Goal: Information Seeking & Learning: Learn about a topic

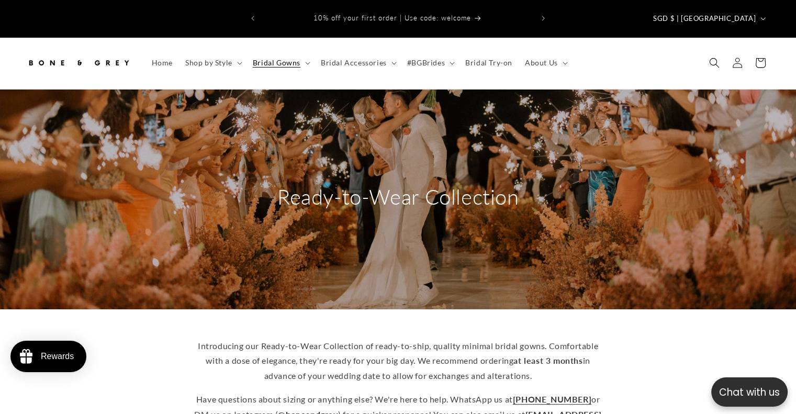
click at [87, 51] on img at bounding box center [78, 62] width 105 height 23
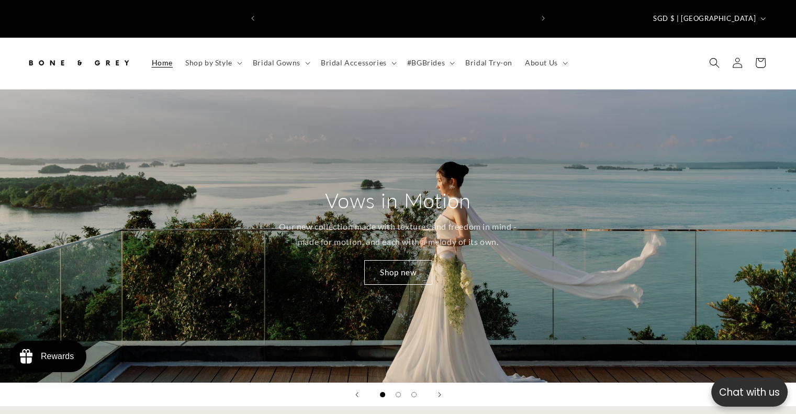
scroll to position [0, 271]
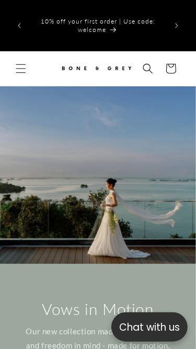
click at [147, 331] on p "Chat with us" at bounding box center [149, 327] width 76 height 15
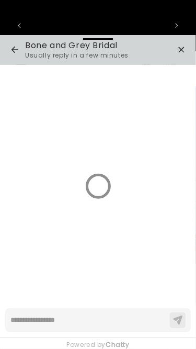
scroll to position [0, 137]
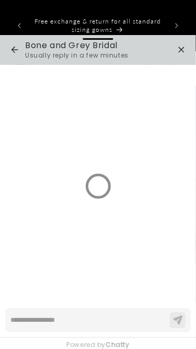
type textarea "*"
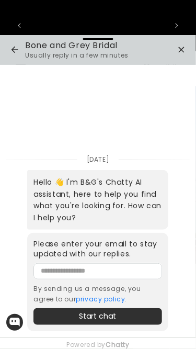
scroll to position [0, 273]
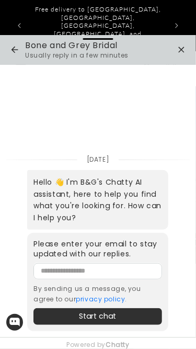
click at [182, 48] on icon "button" at bounding box center [181, 49] width 13 height 13
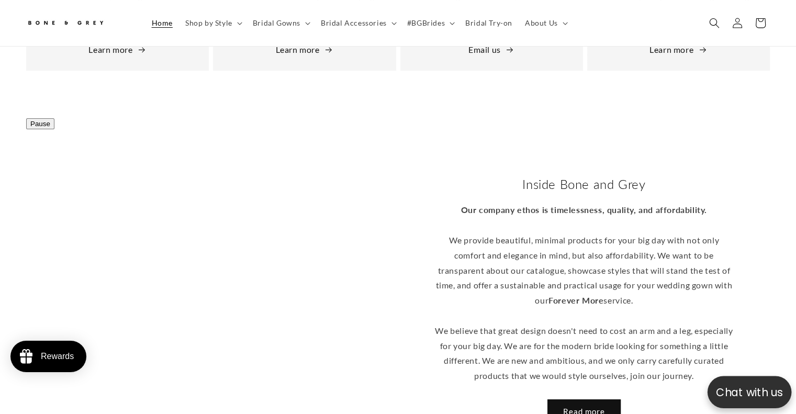
scroll to position [0, 542]
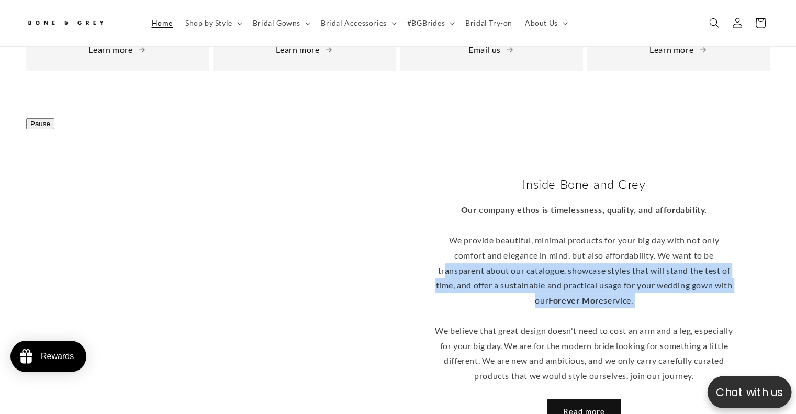
drag, startPoint x: 442, startPoint y: 183, endPoint x: 442, endPoint y: 221, distance: 38.7
click at [442, 221] on p "Our company ethos is timelessness, quality, and affordability. We provide beaut…" at bounding box center [584, 293] width 299 height 181
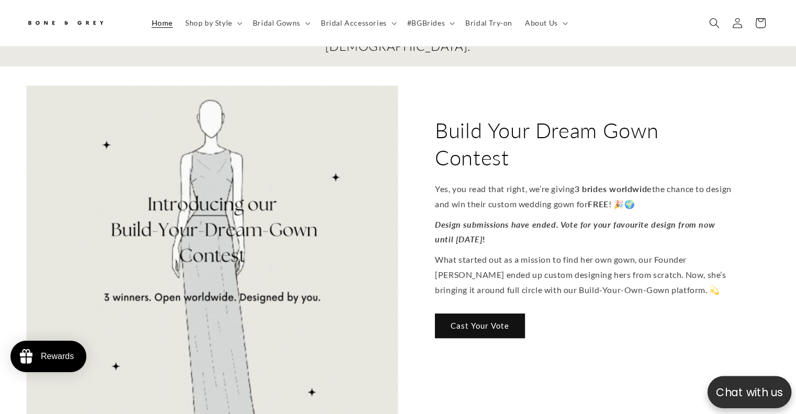
scroll to position [0, 0]
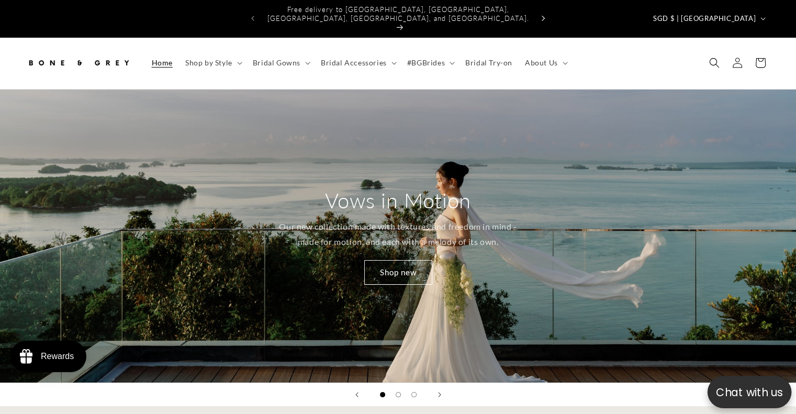
click at [542, 16] on icon "Next announcement" at bounding box center [543, 19] width 4 height 6
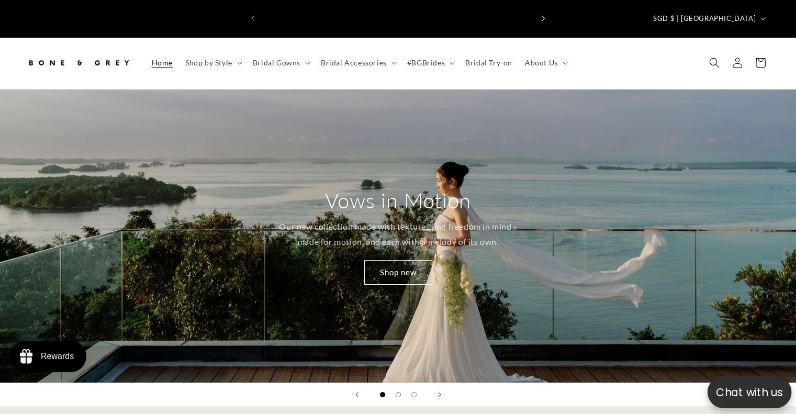
scroll to position [0, 271]
click at [542, 16] on icon "Next announcement" at bounding box center [543, 19] width 4 height 6
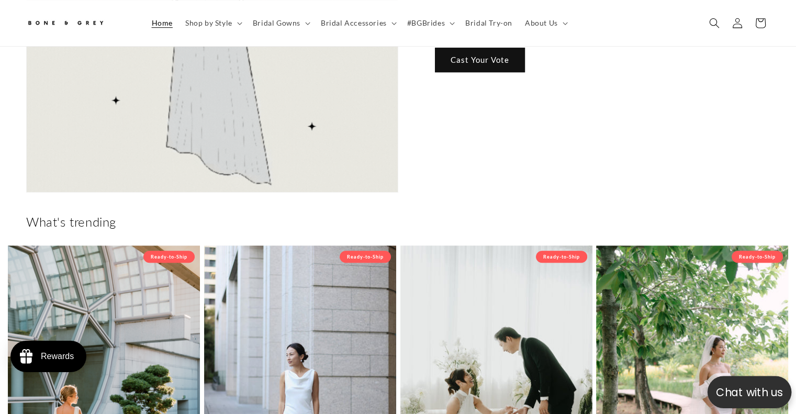
scroll to position [431, 0]
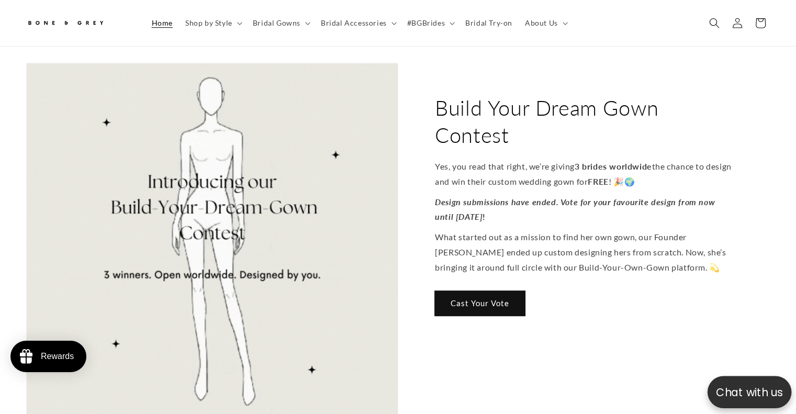
click at [489, 291] on link "Cast Your Vote" at bounding box center [480, 303] width 90 height 25
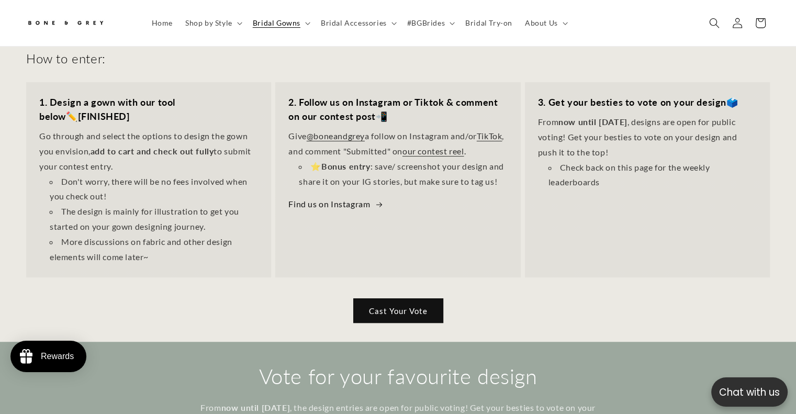
scroll to position [0, 271]
click at [513, 154] on div "2. Follow us on Instagram or Tiktok & comment on our contest post 📲 Give @bonea…" at bounding box center [397, 153] width 245 height 143
click at [474, 129] on p "Give @boneandgrey a follow on Instagram and/or TikTok , and comment "Submitted"…" at bounding box center [397, 144] width 219 height 30
click at [464, 146] on link "our contest reel" at bounding box center [433, 151] width 62 height 10
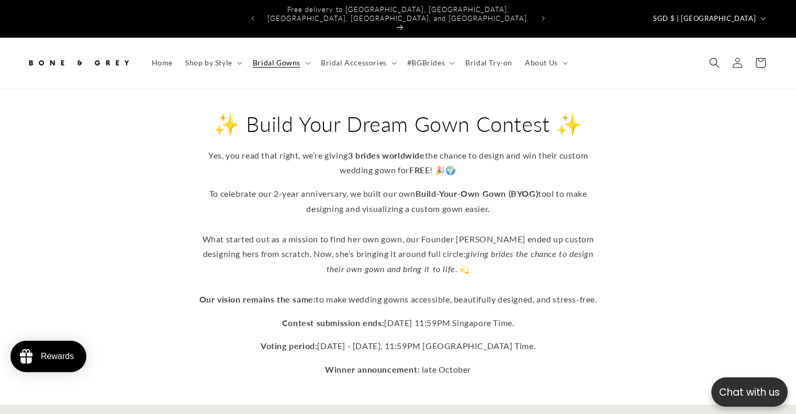
click at [49, 51] on img at bounding box center [78, 62] width 105 height 23
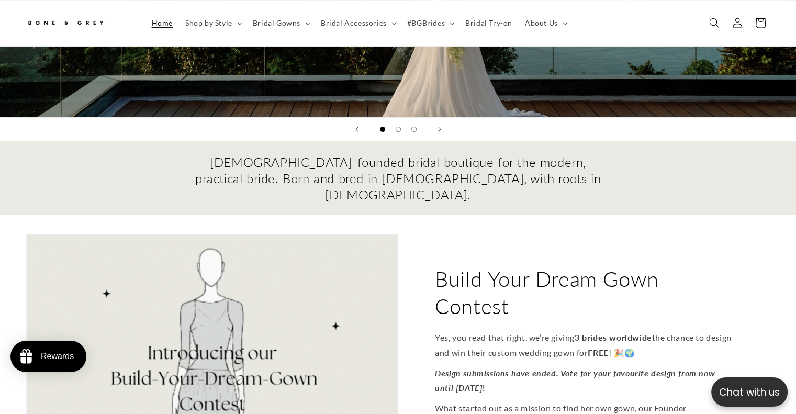
scroll to position [0, 542]
click at [237, 154] on h2 "[DEMOGRAPHIC_DATA]-founded bridal boutique for the modern, practical bride. Bor…" at bounding box center [398, 178] width 408 height 49
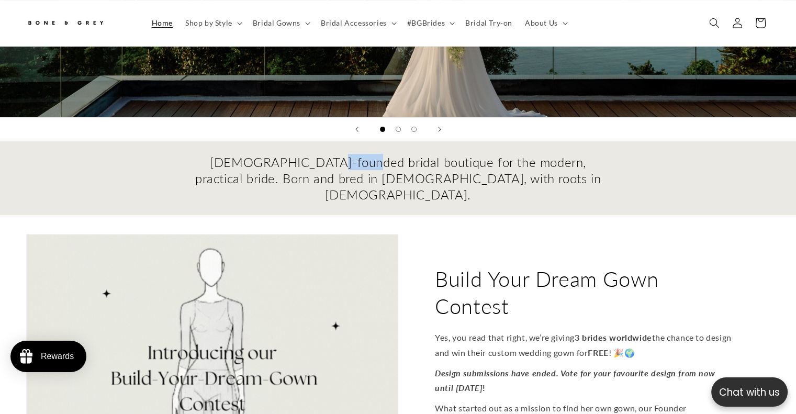
click at [237, 154] on h2 "[DEMOGRAPHIC_DATA]-founded bridal boutique for the modern, practical bride. Bor…" at bounding box center [398, 178] width 408 height 49
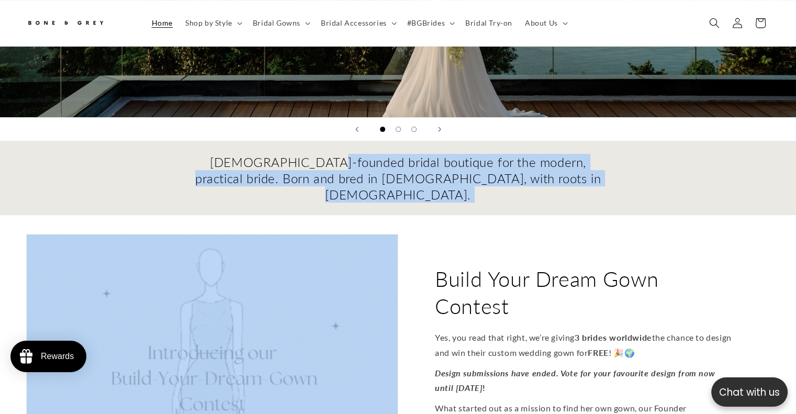
click at [237, 154] on h2 "[DEMOGRAPHIC_DATA]-founded bridal boutique for the modern, practical bride. Bor…" at bounding box center [398, 178] width 408 height 49
click at [237, 154] on h2 "Female-founded bridal boutique for the modern, practical bride. Born and bred i…" at bounding box center [398, 178] width 408 height 49
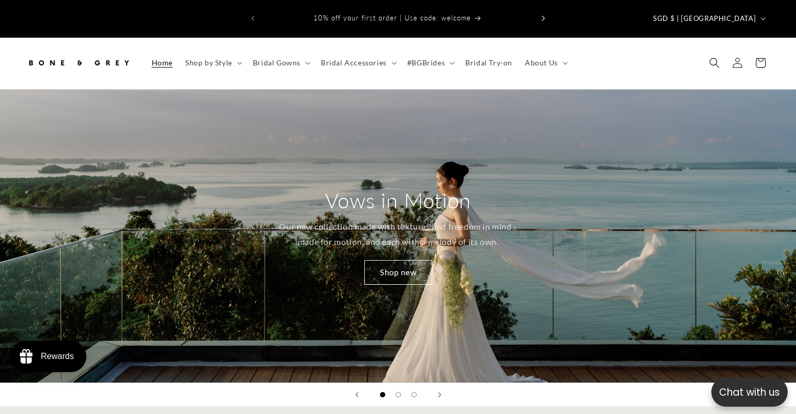
click at [540, 10] on button "Next announcement" at bounding box center [543, 18] width 23 height 20
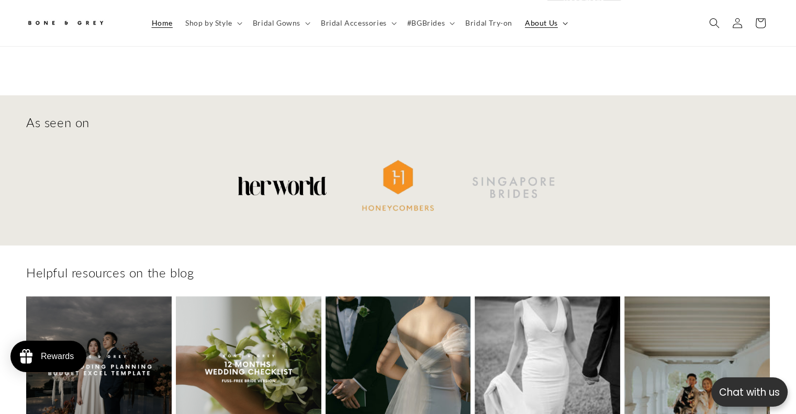
scroll to position [4538, 0]
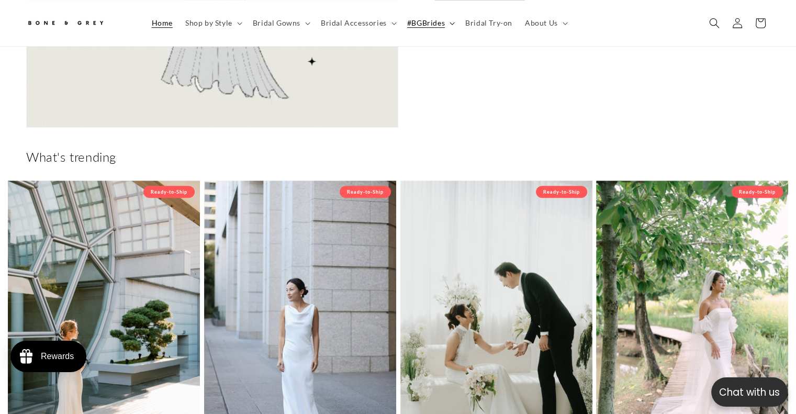
scroll to position [0, 271]
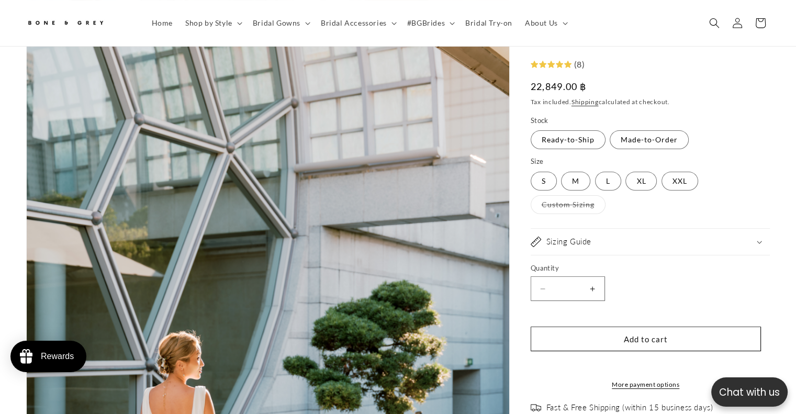
select select "**********"
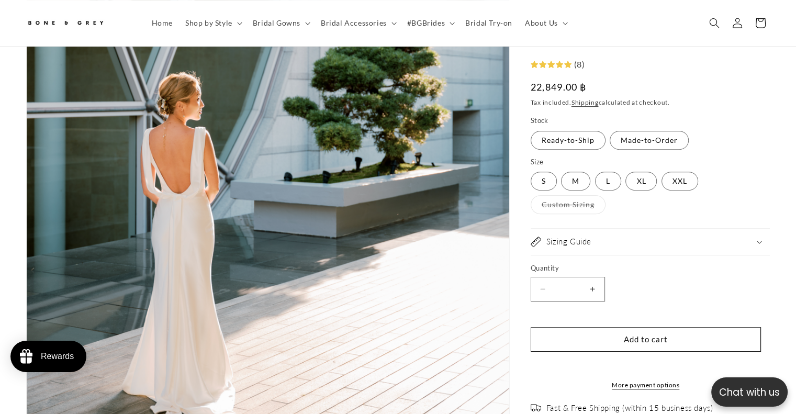
select select "**********"
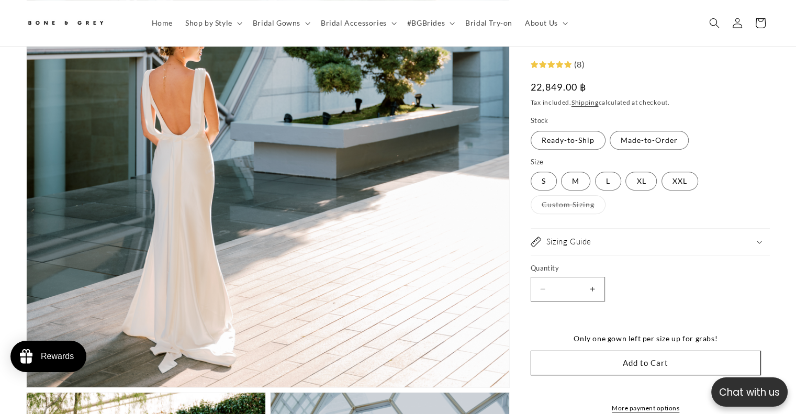
scroll to position [452, 0]
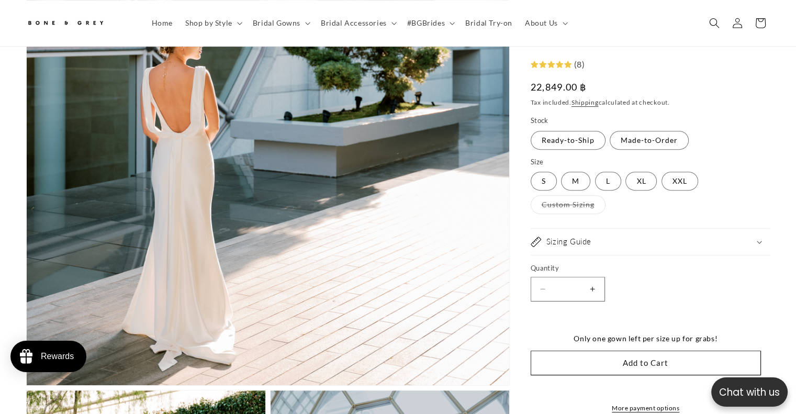
click at [737, 247] on summary "Sizing Guide" at bounding box center [650, 242] width 239 height 26
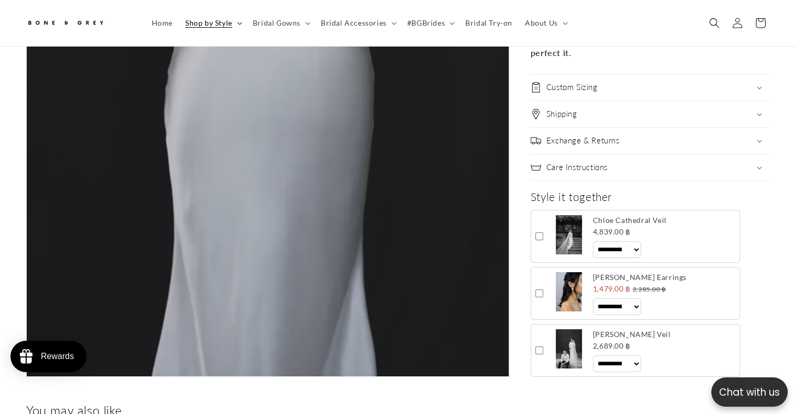
scroll to position [0, 271]
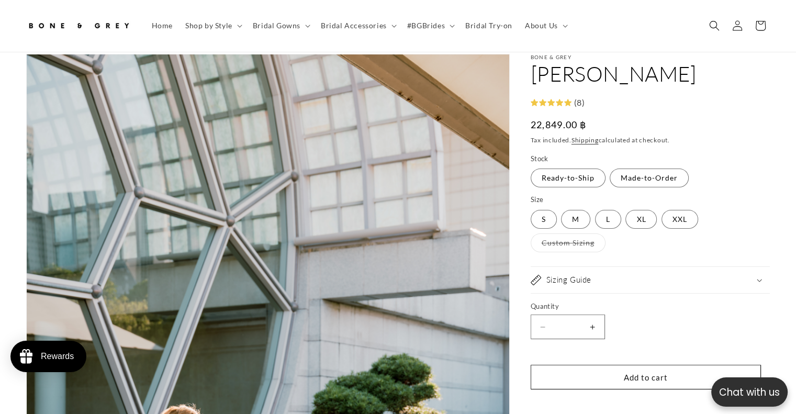
select select "**********"
click at [683, 168] on label "Made-to-Order Variant sold out or unavailable" at bounding box center [649, 177] width 79 height 19
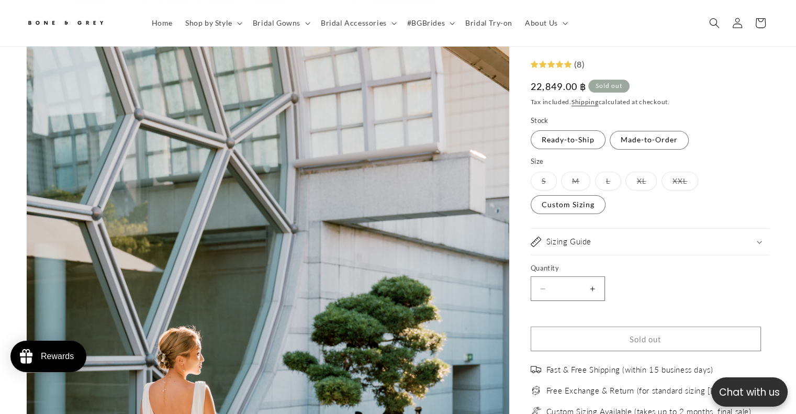
scroll to position [0, 271]
click at [589, 140] on label "Ready-to-Ship Variant sold out or unavailable" at bounding box center [568, 140] width 75 height 19
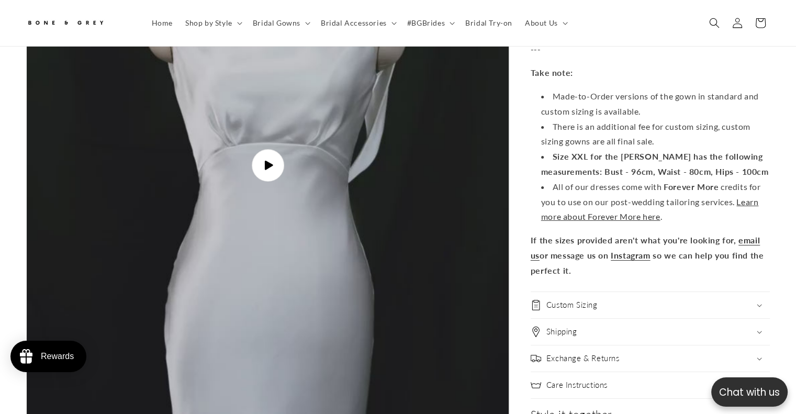
scroll to position [0, 271]
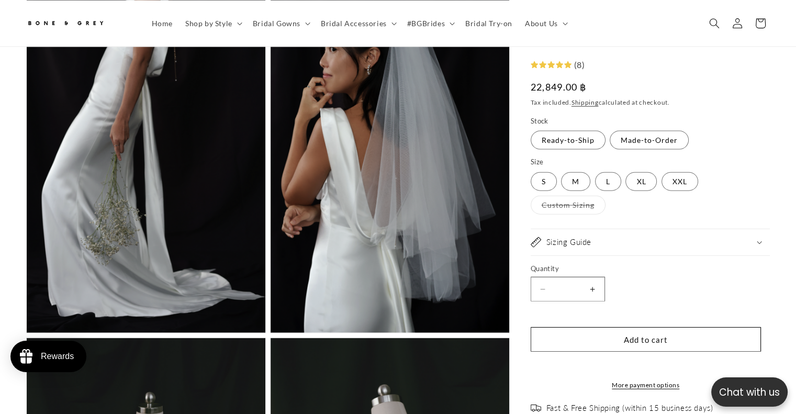
select select "**********"
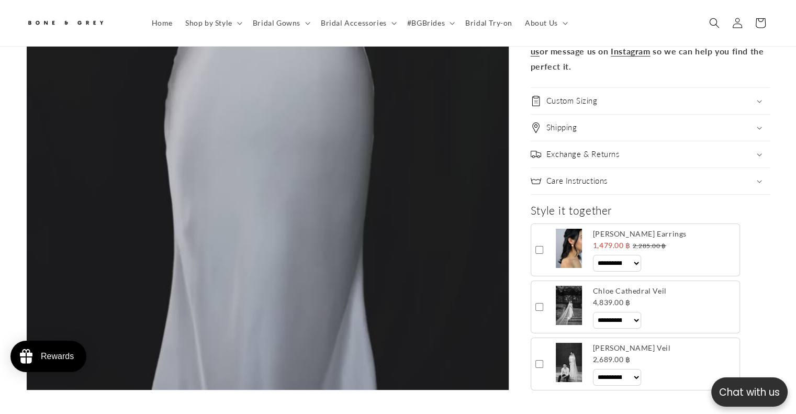
scroll to position [3807, 0]
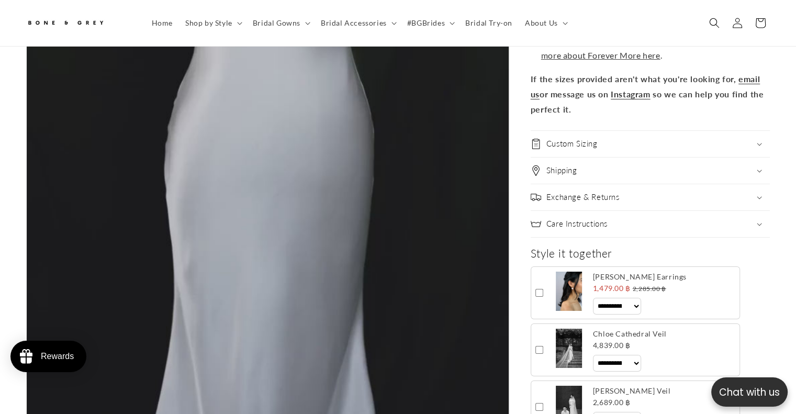
click at [556, 211] on summary "Care Instructions" at bounding box center [650, 224] width 239 height 26
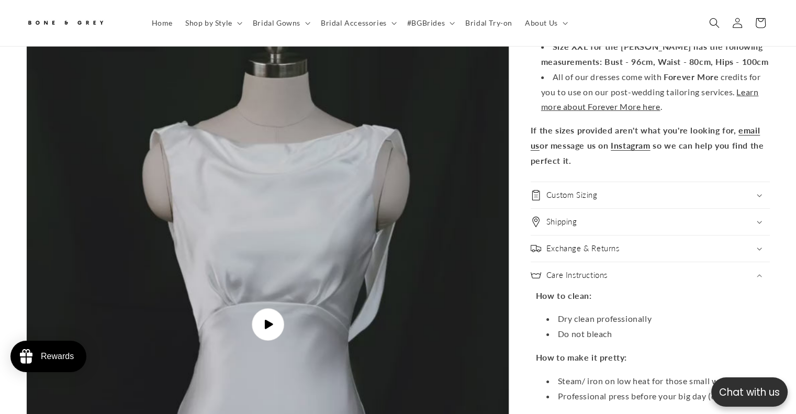
scroll to position [3488, 0]
click at [556, 269] on h2 "Care Instructions" at bounding box center [576, 274] width 61 height 10
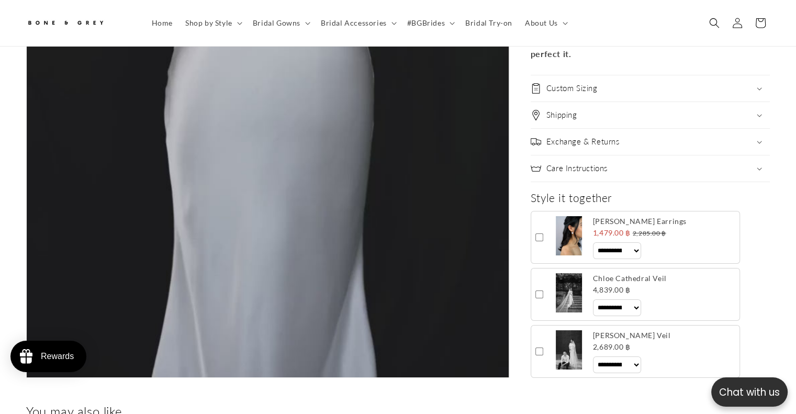
scroll to position [0, 542]
click at [566, 137] on h2 "Exchange & Returns" at bounding box center [582, 142] width 73 height 10
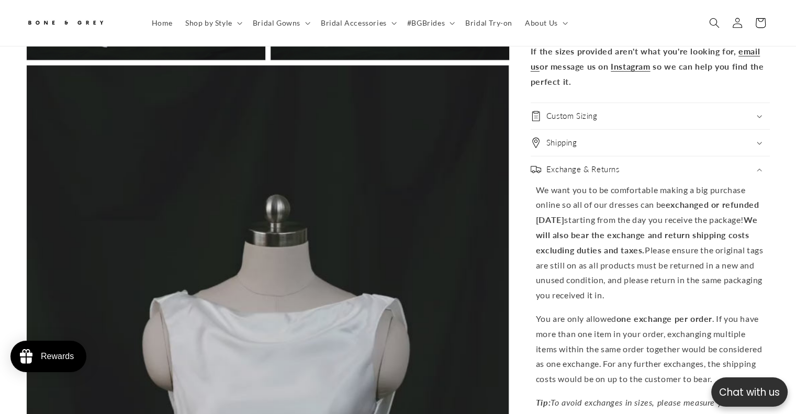
scroll to position [3318, 0]
click at [563, 130] on summary "Shipping" at bounding box center [650, 143] width 239 height 26
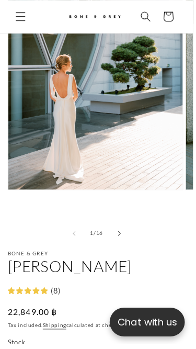
scroll to position [215, 0]
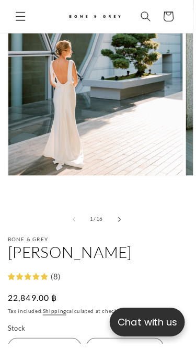
click at [98, 169] on li "Open media 1 in modal Ready-to-Ship" at bounding box center [97, 45] width 178 height 322
click at [8, 178] on button "Open media 1 in modal" at bounding box center [8, 178] width 0 height 0
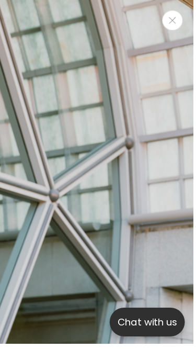
scroll to position [0, 273]
click at [182, 23] on button "Close" at bounding box center [175, 20] width 21 height 20
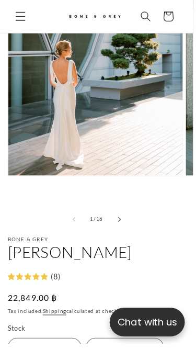
scroll to position [0, 0]
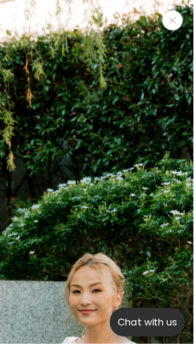
scroll to position [0, 188]
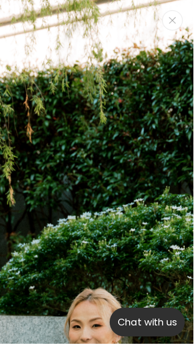
click at [178, 23] on icon "Close" at bounding box center [175, 20] width 7 height 7
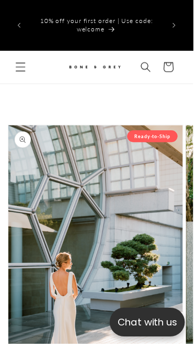
scroll to position [192, 0]
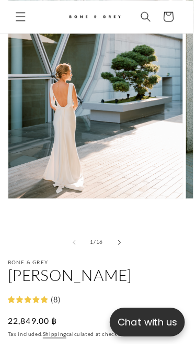
click at [117, 234] on button "Slide right" at bounding box center [121, 245] width 23 height 23
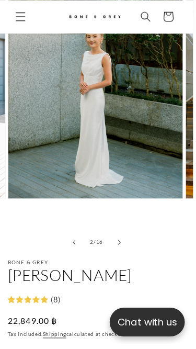
click at [117, 234] on button "Slide right" at bounding box center [121, 245] width 23 height 23
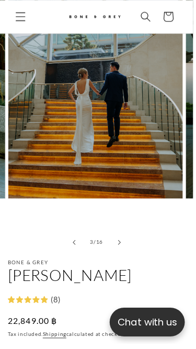
click at [117, 234] on button "Slide right" at bounding box center [121, 245] width 23 height 23
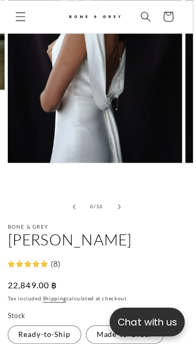
scroll to position [226, 0]
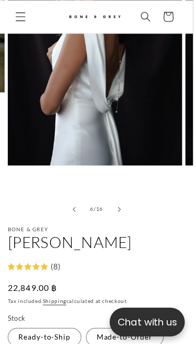
click at [121, 210] on icon "Slide right" at bounding box center [121, 212] width 3 height 5
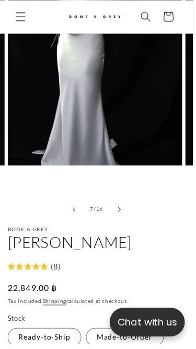
click at [75, 210] on icon "Slide left" at bounding box center [75, 212] width 3 height 5
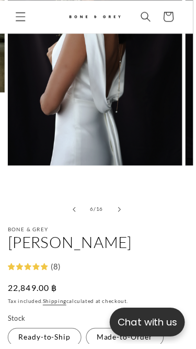
scroll to position [0, 0]
click at [126, 201] on button "Slide right" at bounding box center [121, 212] width 23 height 23
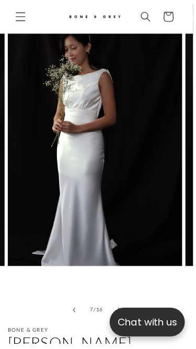
scroll to position [126, 0]
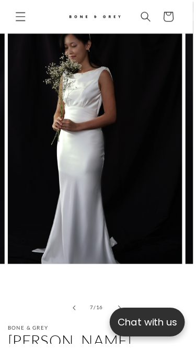
click at [119, 301] on button "Slide right" at bounding box center [121, 312] width 23 height 23
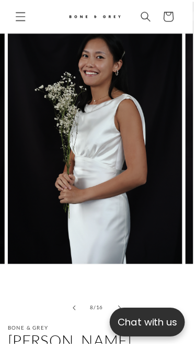
click at [121, 301] on button "Slide right" at bounding box center [121, 312] width 23 height 23
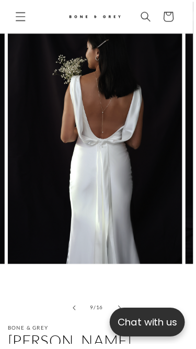
click at [121, 301] on button "Slide right" at bounding box center [121, 312] width 23 height 23
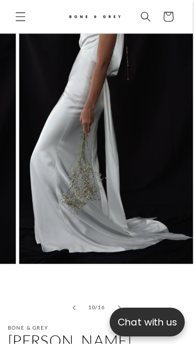
scroll to position [0, 137]
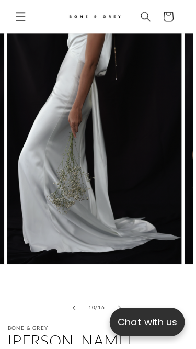
click at [121, 301] on button "Slide right" at bounding box center [121, 312] width 23 height 23
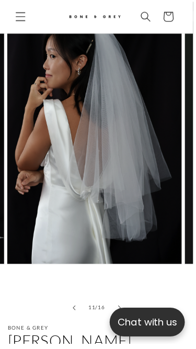
click at [121, 301] on button "Slide right" at bounding box center [121, 312] width 23 height 23
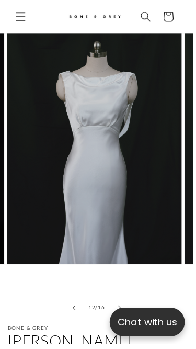
click at [121, 301] on button "Slide right" at bounding box center [121, 312] width 23 height 23
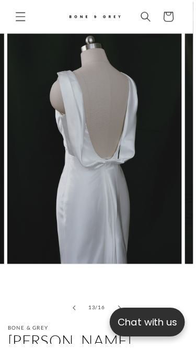
click at [121, 301] on button "Slide right" at bounding box center [121, 312] width 23 height 23
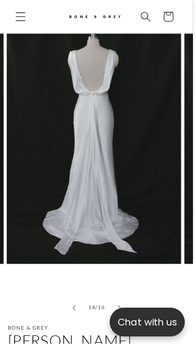
click at [121, 301] on button "Slide right" at bounding box center [121, 312] width 23 height 23
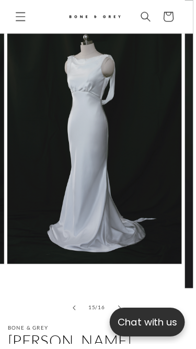
click at [121, 301] on button "Slide right" at bounding box center [121, 312] width 23 height 23
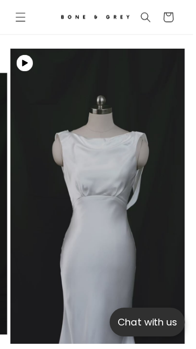
scroll to position [57, 0]
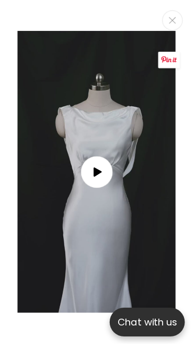
click at [106, 181] on span "Media gallery" at bounding box center [98, 175] width 32 height 32
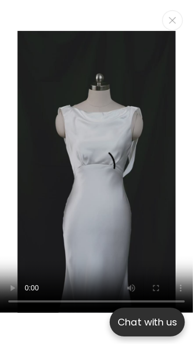
scroll to position [0, 137]
click at [174, 26] on button "Close" at bounding box center [175, 20] width 21 height 20
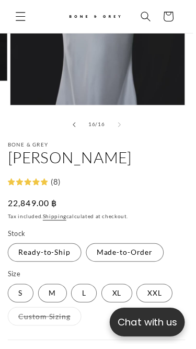
scroll to position [324, 0]
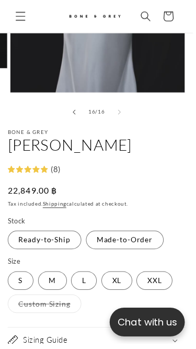
click at [77, 103] on button "Slide left" at bounding box center [75, 114] width 23 height 23
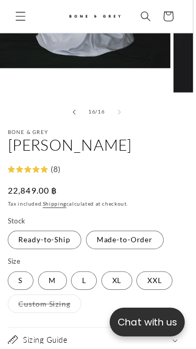
click at [77, 103] on button "Slide left" at bounding box center [75, 114] width 23 height 23
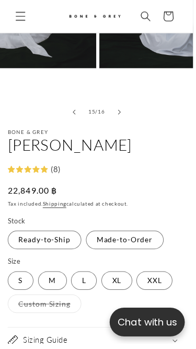
click at [77, 103] on button "Slide left" at bounding box center [75, 114] width 23 height 23
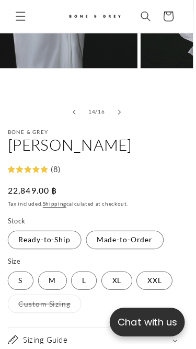
click at [77, 103] on button "Slide left" at bounding box center [75, 114] width 23 height 23
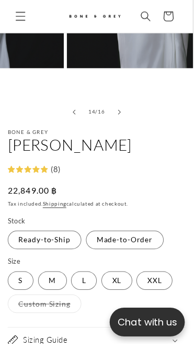
click at [77, 103] on button "Slide left" at bounding box center [75, 114] width 23 height 23
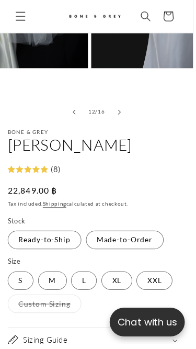
scroll to position [0, 273]
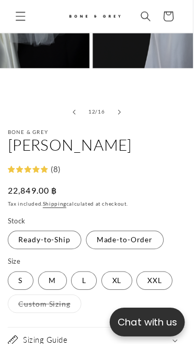
click at [77, 103] on button "Slide left" at bounding box center [75, 114] width 23 height 23
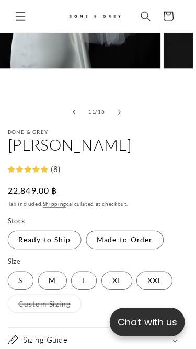
click at [77, 103] on button "Slide left" at bounding box center [75, 114] width 23 height 23
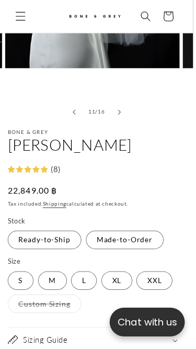
click at [77, 103] on button "Slide left" at bounding box center [75, 114] width 23 height 23
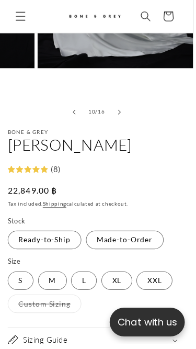
click at [77, 103] on button "Slide left" at bounding box center [75, 114] width 23 height 23
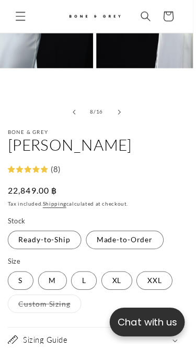
click at [77, 103] on button "Slide left" at bounding box center [75, 114] width 23 height 23
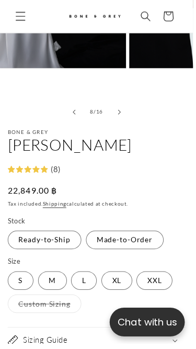
click at [77, 103] on button "Slide left" at bounding box center [75, 114] width 23 height 23
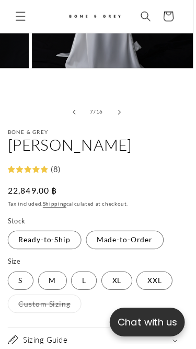
click at [77, 103] on button "Slide left" at bounding box center [75, 114] width 23 height 23
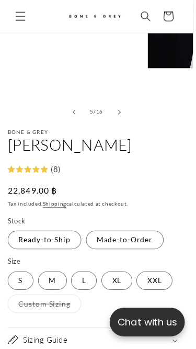
click at [77, 103] on button "Slide left" at bounding box center [75, 114] width 23 height 23
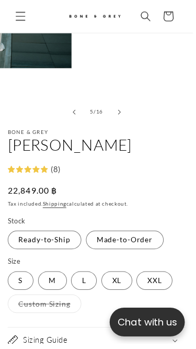
click at [77, 103] on button "Slide left" at bounding box center [75, 114] width 23 height 23
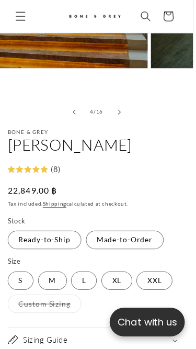
click at [77, 103] on button "Slide left" at bounding box center [75, 114] width 23 height 23
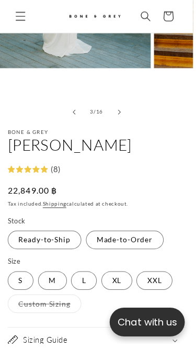
click at [77, 103] on button "Slide left" at bounding box center [75, 114] width 23 height 23
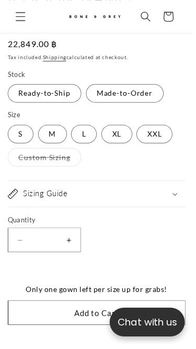
scroll to position [505, 0]
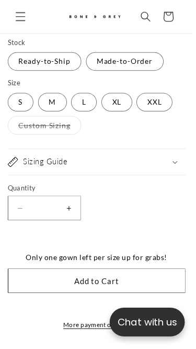
click at [172, 159] on div "Sizing Guide" at bounding box center [98, 164] width 181 height 10
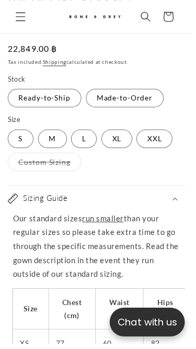
scroll to position [466, 0]
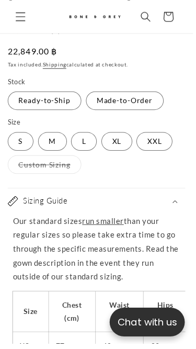
click at [143, 199] on div "Sizing Guide" at bounding box center [98, 204] width 181 height 10
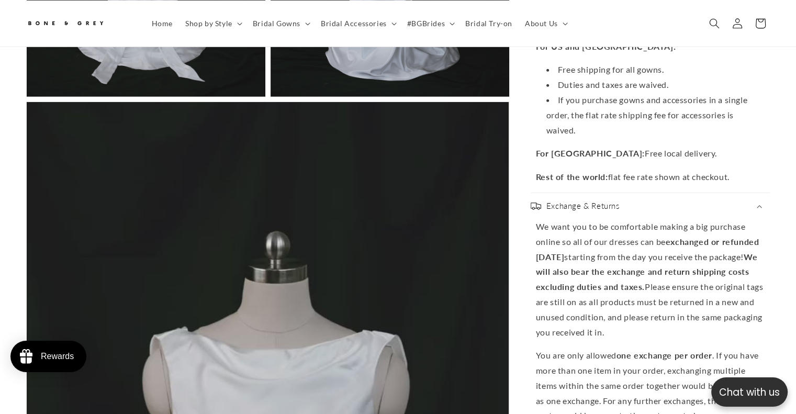
scroll to position [3290, 0]
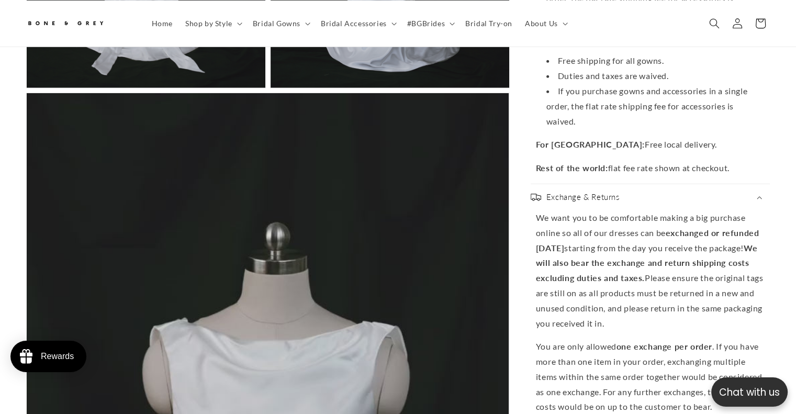
click at [554, 192] on h2 "Exchange & Returns" at bounding box center [582, 197] width 73 height 10
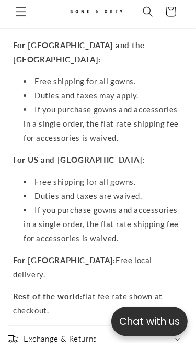
scroll to position [1873, 0]
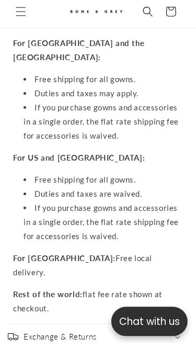
click at [79, 295] on strong "Rest of the world:" at bounding box center [48, 299] width 70 height 9
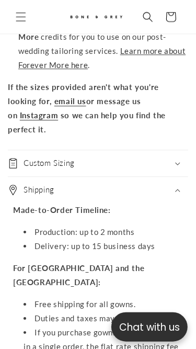
scroll to position [1654, 0]
click at [88, 185] on div "Shipping" at bounding box center [98, 190] width 181 height 10
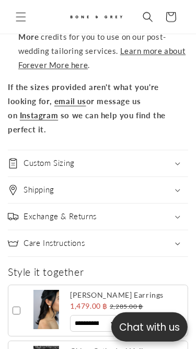
click at [81, 158] on div "Custom Sizing" at bounding box center [98, 163] width 181 height 10
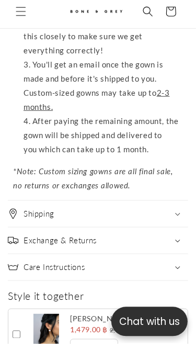
scroll to position [2140, 0]
click at [31, 171] on em "*Note: Custom sizing gowns are all final sale, no returns or exchanges allowed." at bounding box center [93, 183] width 160 height 24
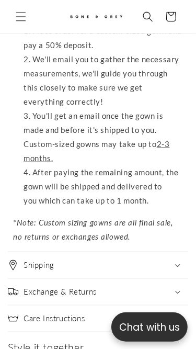
scroll to position [0, 0]
click at [27, 260] on h2 "Shipping" at bounding box center [39, 265] width 31 height 10
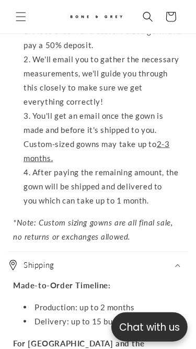
click at [27, 260] on h2 "Shipping" at bounding box center [39, 265] width 31 height 10
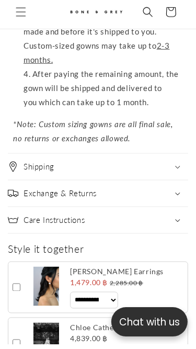
click at [82, 193] on h2 "Exchange & Returns" at bounding box center [60, 198] width 73 height 10
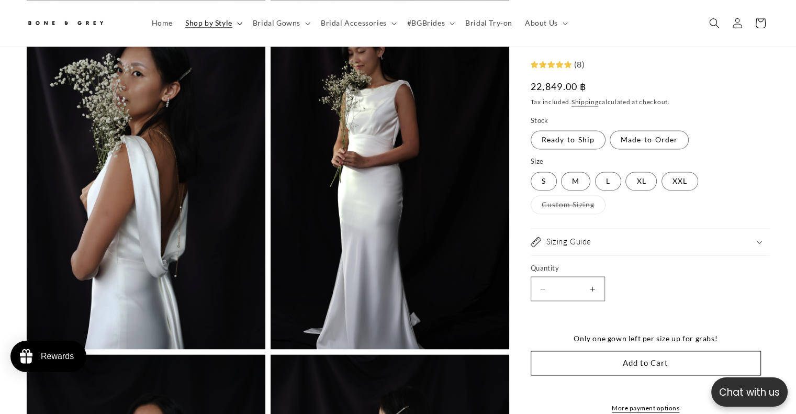
scroll to position [1420, 0]
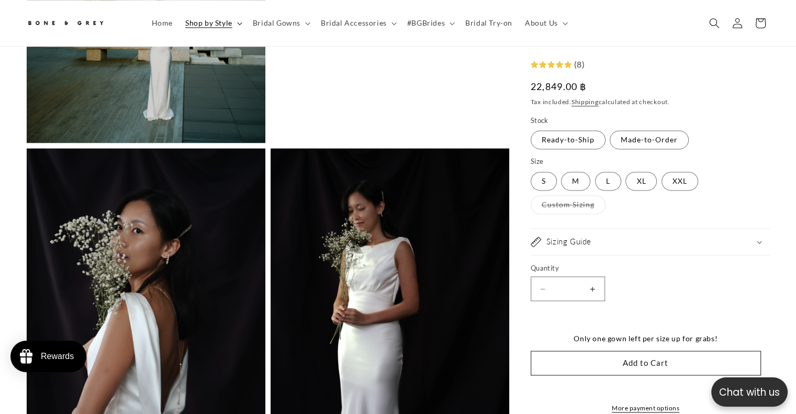
click at [204, 32] on summary "Shop by Style" at bounding box center [213, 23] width 68 height 22
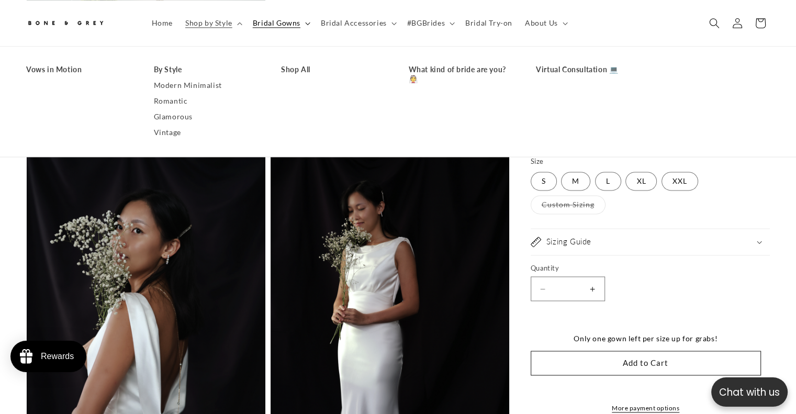
click at [262, 29] on summary "Bridal Gowns" at bounding box center [280, 23] width 68 height 22
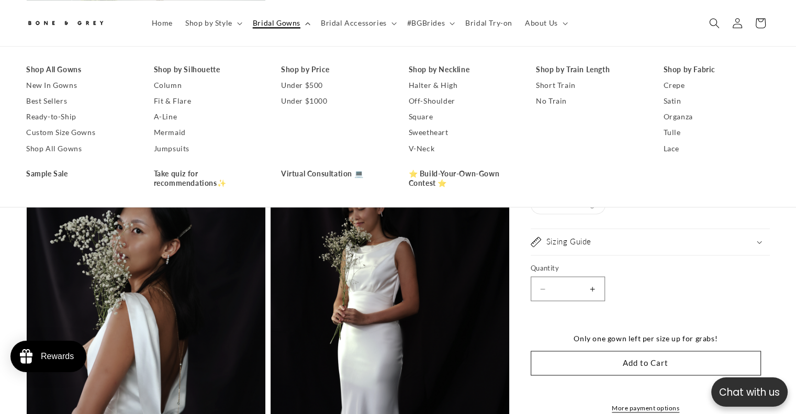
scroll to position [0, 271]
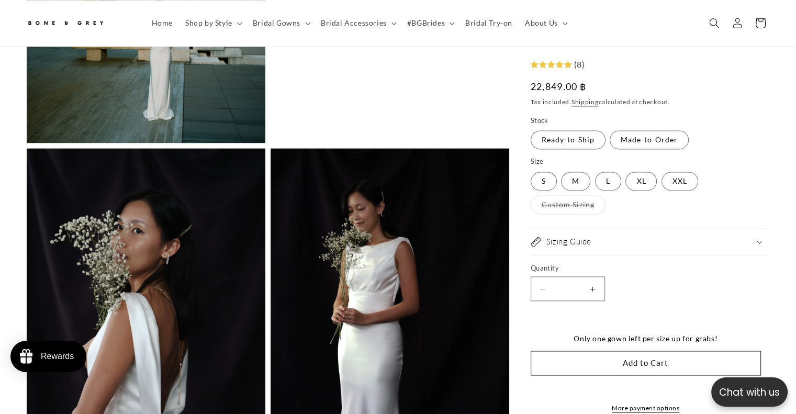
click at [67, 29] on img at bounding box center [65, 23] width 78 height 17
